Goal: Check status: Check status

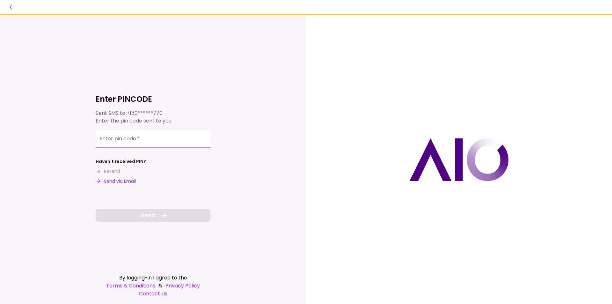
click at [130, 181] on button "Send via Email" at bounding box center [116, 181] width 40 height 7
click at [113, 144] on input "Enter pin code   *" at bounding box center [153, 139] width 115 height 18
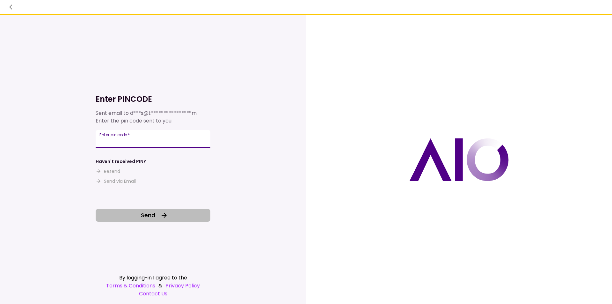
type input "******"
click at [141, 210] on button "Send" at bounding box center [153, 215] width 115 height 13
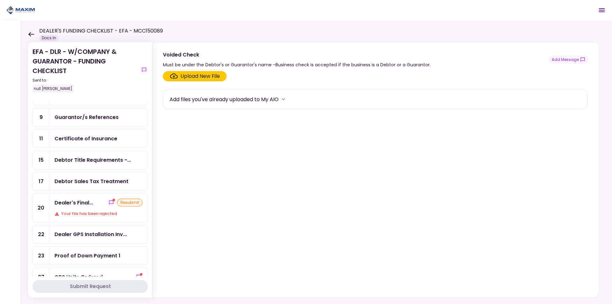
scroll to position [96, 0]
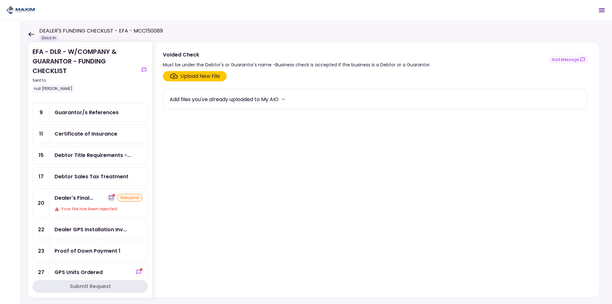
click at [110, 198] on icon "show-messages" at bounding box center [111, 197] width 4 height 4
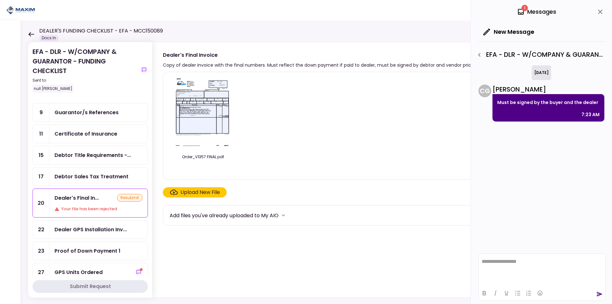
drag, startPoint x: 422, startPoint y: 65, endPoint x: 426, endPoint y: 65, distance: 3.5
click at [425, 65] on div "Copy of dealer invoice with the final numbers. Must reflect the down payment if…" at bounding box center [330, 65] width 335 height 8
click at [449, 65] on div "Copy of dealer invoice with the final numbers. Must reflect the down payment if…" at bounding box center [330, 65] width 335 height 8
click at [468, 66] on div "Copy of dealer invoice with the final numbers. Must reflect the down payment if…" at bounding box center [330, 65] width 335 height 8
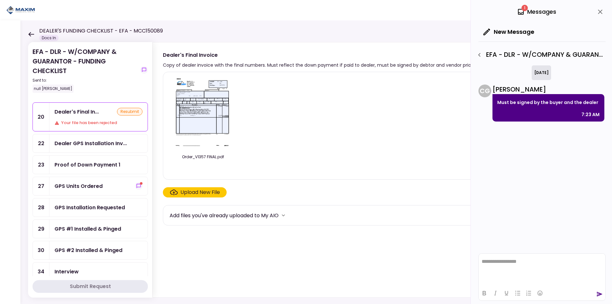
scroll to position [223, 0]
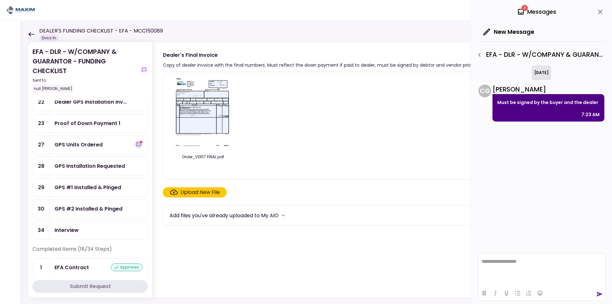
click at [137, 145] on icon "show-messages" at bounding box center [138, 144] width 4 height 4
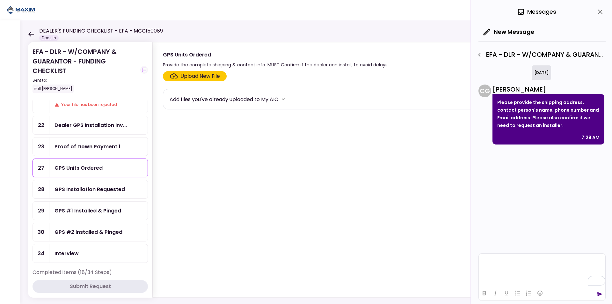
scroll to position [210, 0]
